Goal: Transaction & Acquisition: Purchase product/service

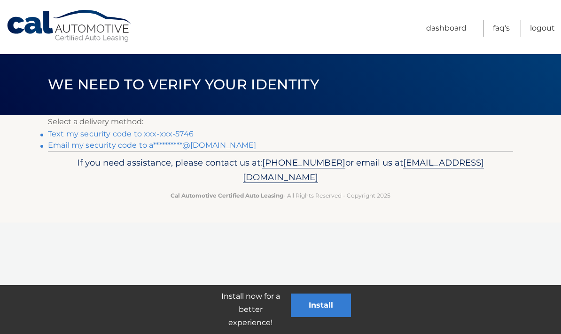
click at [220, 148] on link "**********" at bounding box center [152, 144] width 208 height 9
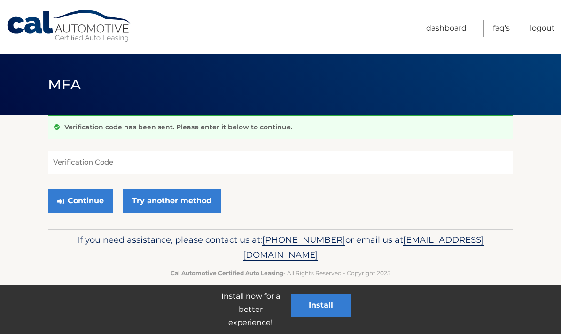
click at [202, 163] on input "Verification Code" at bounding box center [280, 161] width 465 height 23
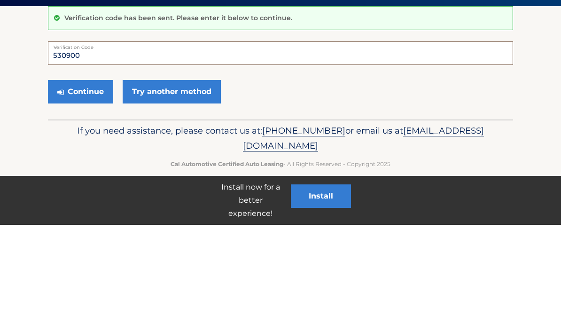
type input "530900"
click at [81, 189] on button "Continue" at bounding box center [80, 200] width 65 height 23
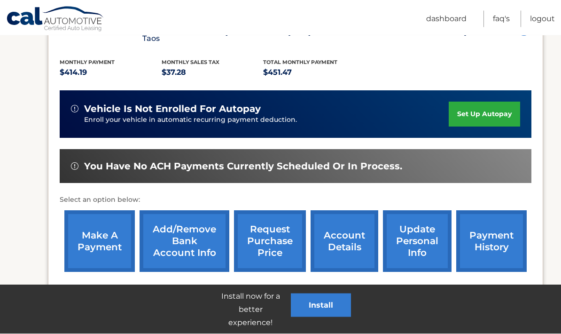
scroll to position [196, 0]
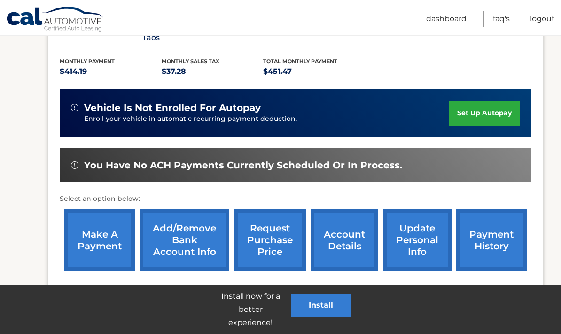
click at [499, 243] on link "payment history" at bounding box center [491, 240] width 70 height 62
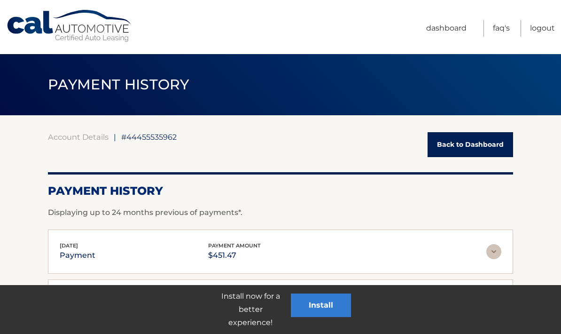
click at [466, 139] on link "Back to Dashboard" at bounding box center [471, 144] width 86 height 25
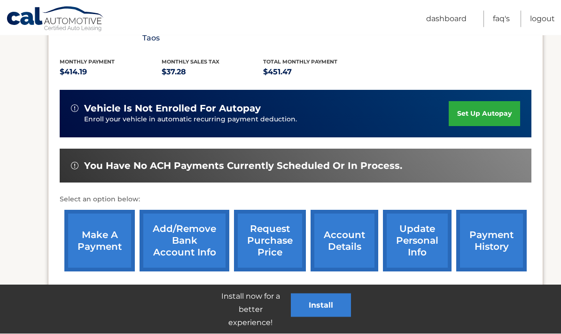
scroll to position [196, 0]
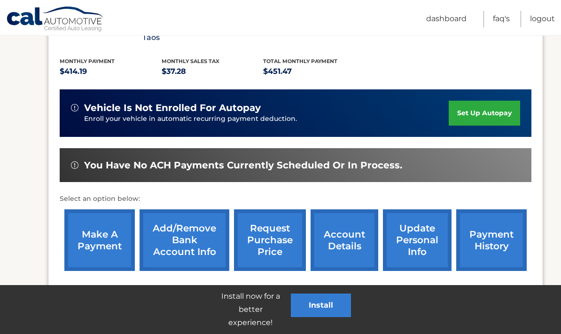
click at [94, 232] on link "make a payment" at bounding box center [99, 240] width 70 height 62
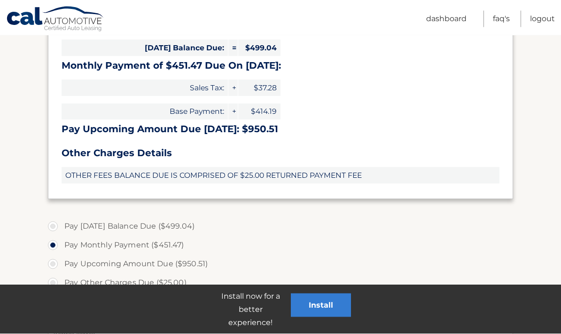
scroll to position [267, 0]
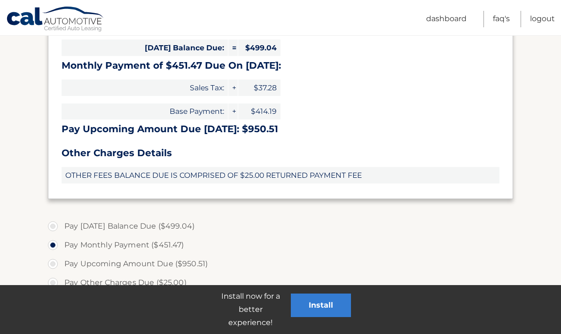
click at [178, 225] on label "Pay [DATE] Balance Due ($499.04)" at bounding box center [280, 226] width 465 height 19
click at [61, 225] on input "Pay [DATE] Balance Due ($499.04)" at bounding box center [56, 224] width 9 height 15
radio input "true"
type input "499.04"
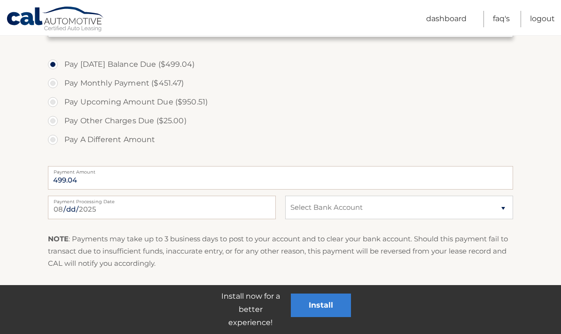
scroll to position [438, 0]
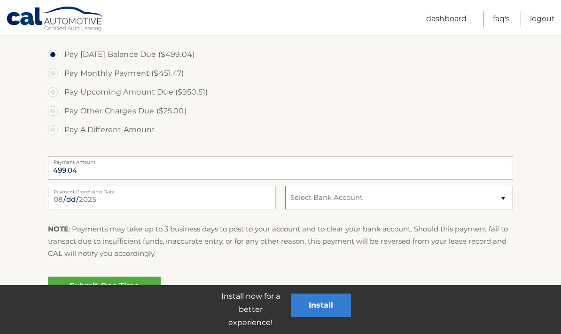
click at [500, 200] on select "Select Bank Account Checking NAVY FEDERAL CREDIT UNION *****8701 Checking PNCBA…" at bounding box center [399, 197] width 228 height 23
select select "MTE4OTBhZTAtNzAzNC00MDhiLWIwNmItZWFjMmYyODYzMDlk"
click at [135, 284] on link "Submit One Time Payment" at bounding box center [104, 291] width 113 height 30
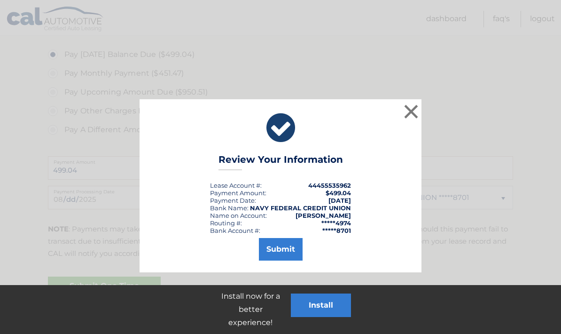
click at [280, 250] on button "Submit" at bounding box center [281, 249] width 44 height 23
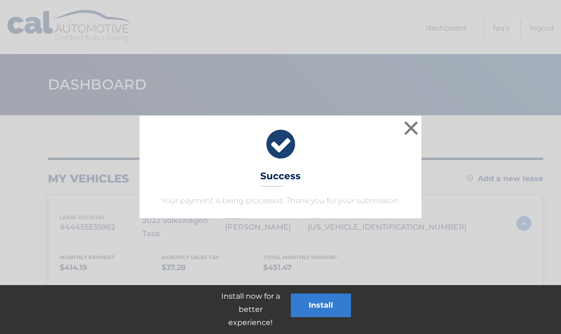
click at [412, 134] on button "×" at bounding box center [411, 127] width 19 height 19
